Goal: Download file/media

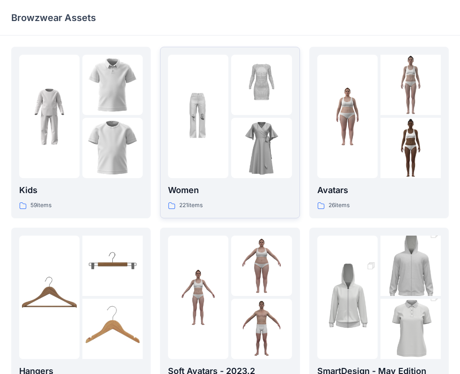
click at [199, 123] on img at bounding box center [198, 116] width 60 height 60
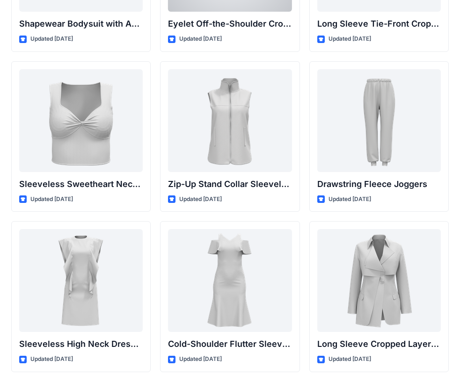
scroll to position [3192, 0]
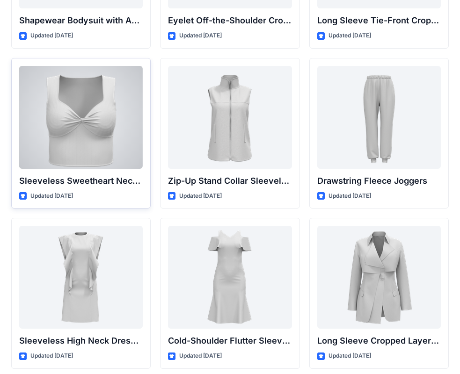
click at [80, 153] on div at bounding box center [80, 117] width 123 height 103
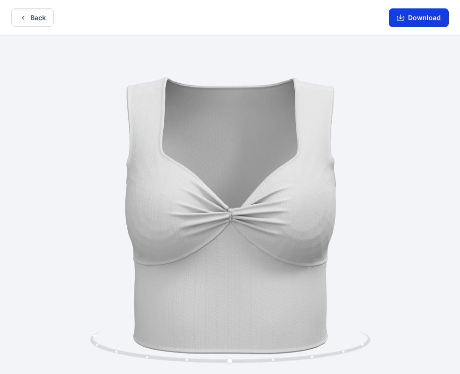
click at [426, 21] on button "Download" at bounding box center [419, 17] width 60 height 19
click at [416, 18] on button "Download" at bounding box center [419, 17] width 60 height 19
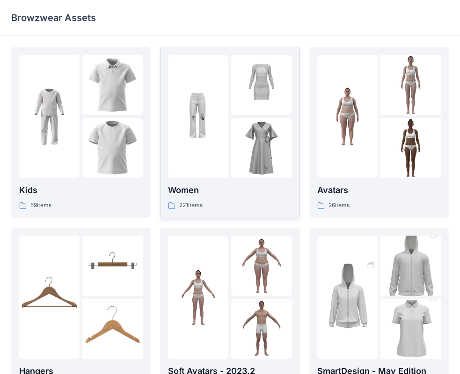
click at [231, 155] on img at bounding box center [261, 148] width 60 height 60
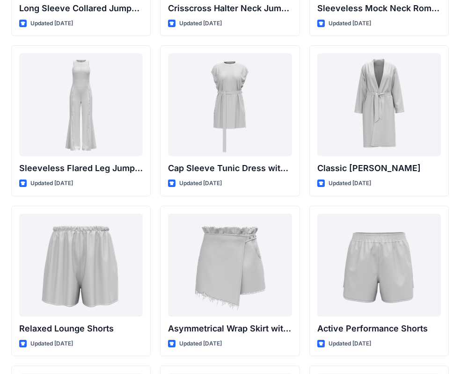
scroll to position [2145, 0]
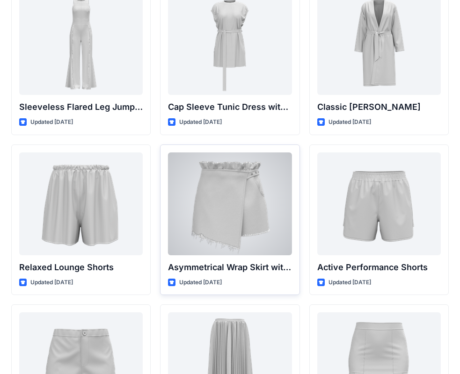
click at [236, 213] on div at bounding box center [229, 203] width 123 height 103
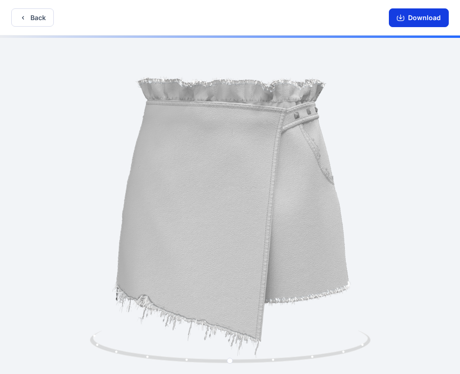
click at [408, 24] on button "Download" at bounding box center [419, 17] width 60 height 19
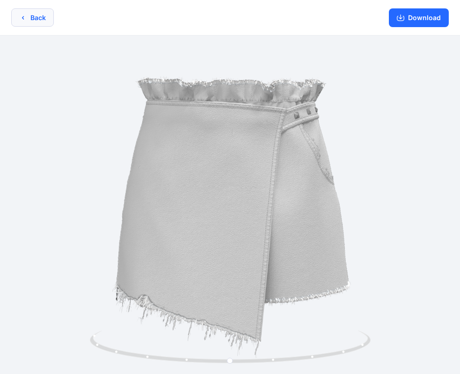
click at [24, 16] on icon "button" at bounding box center [23, 17] width 2 height 3
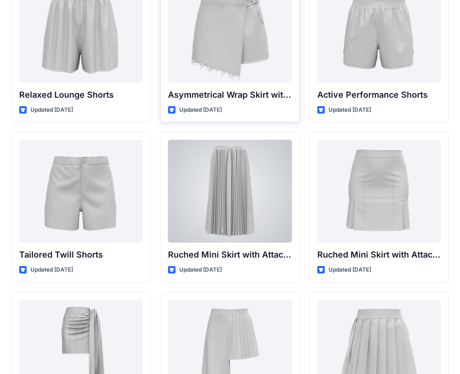
scroll to position [2411, 0]
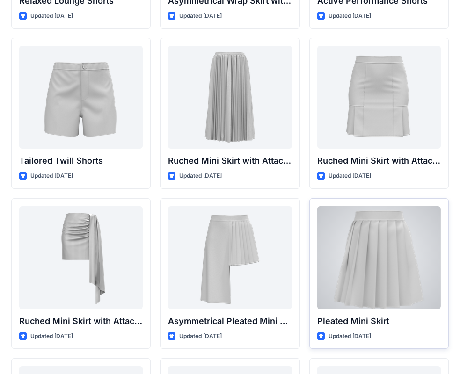
click at [346, 257] on div at bounding box center [378, 257] width 123 height 103
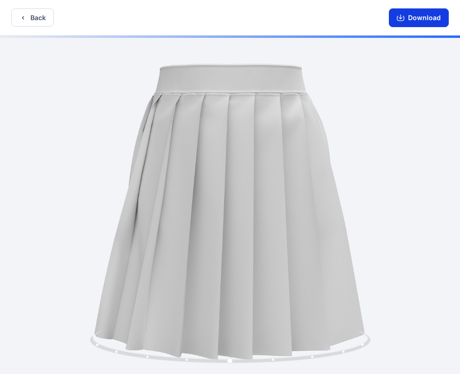
click at [433, 16] on button "Download" at bounding box center [419, 17] width 60 height 19
